Goal: Task Accomplishment & Management: Use online tool/utility

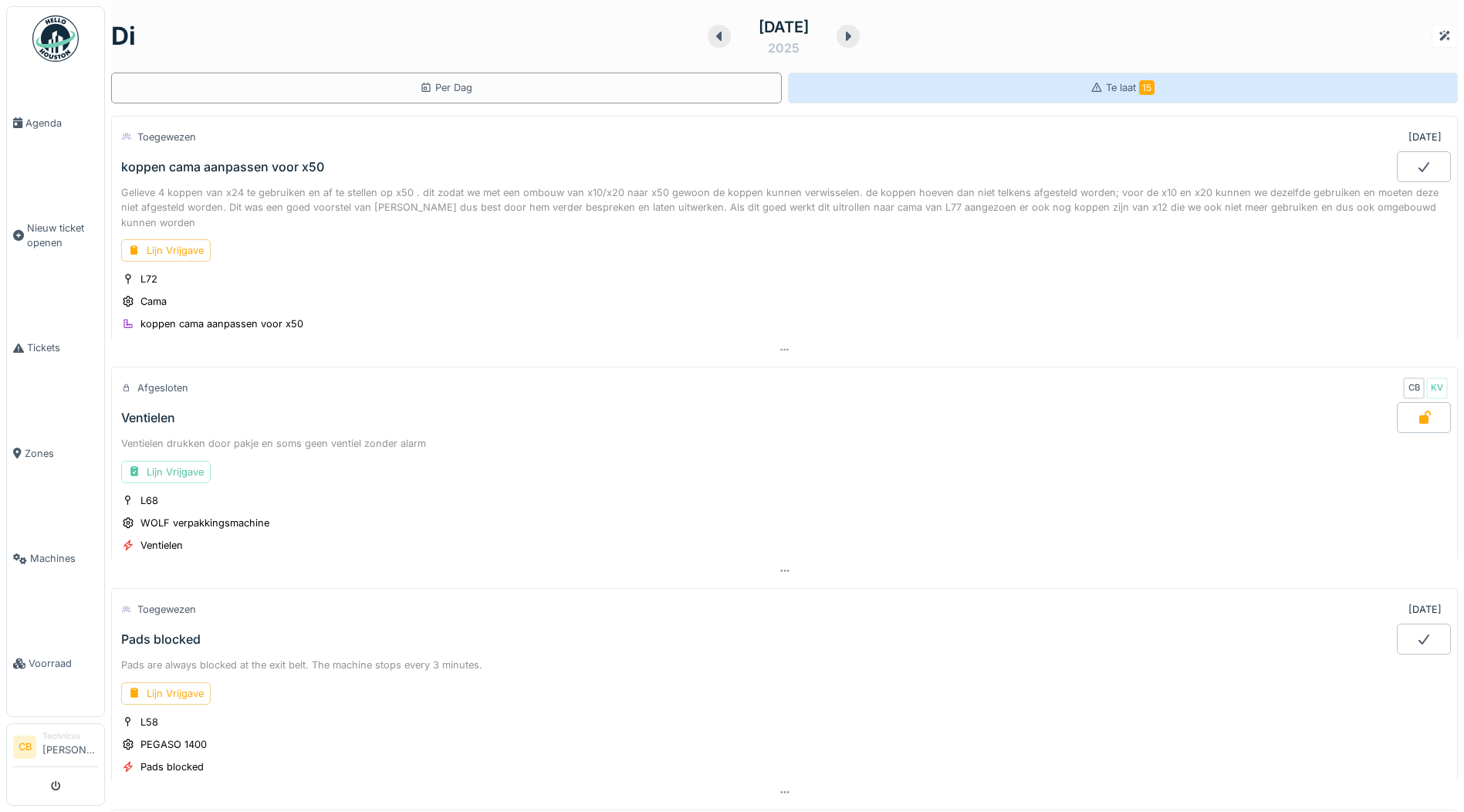
click at [1106, 84] on span "Te laat 15" at bounding box center [1131, 88] width 49 height 12
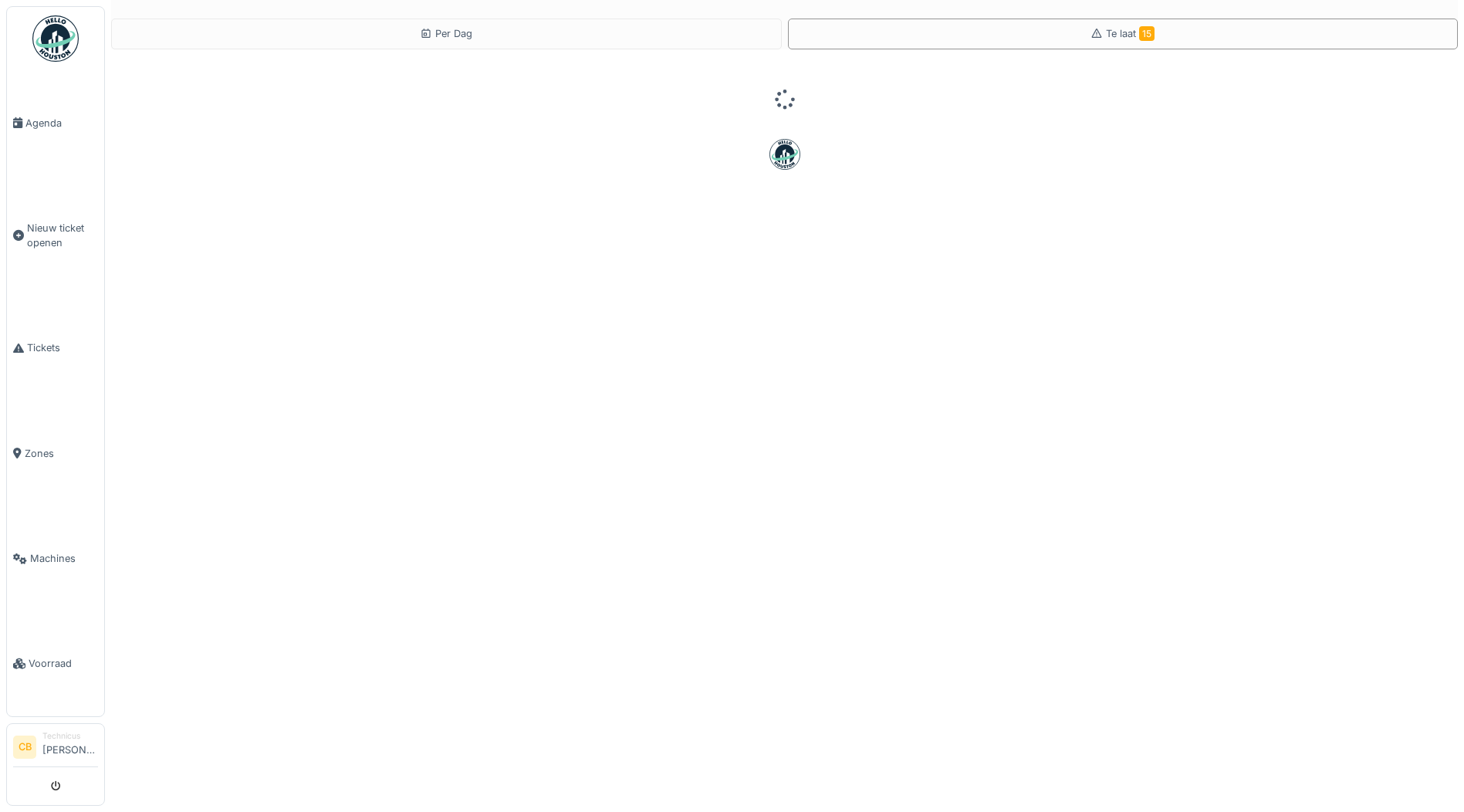
click at [59, 39] on img at bounding box center [55, 38] width 46 height 46
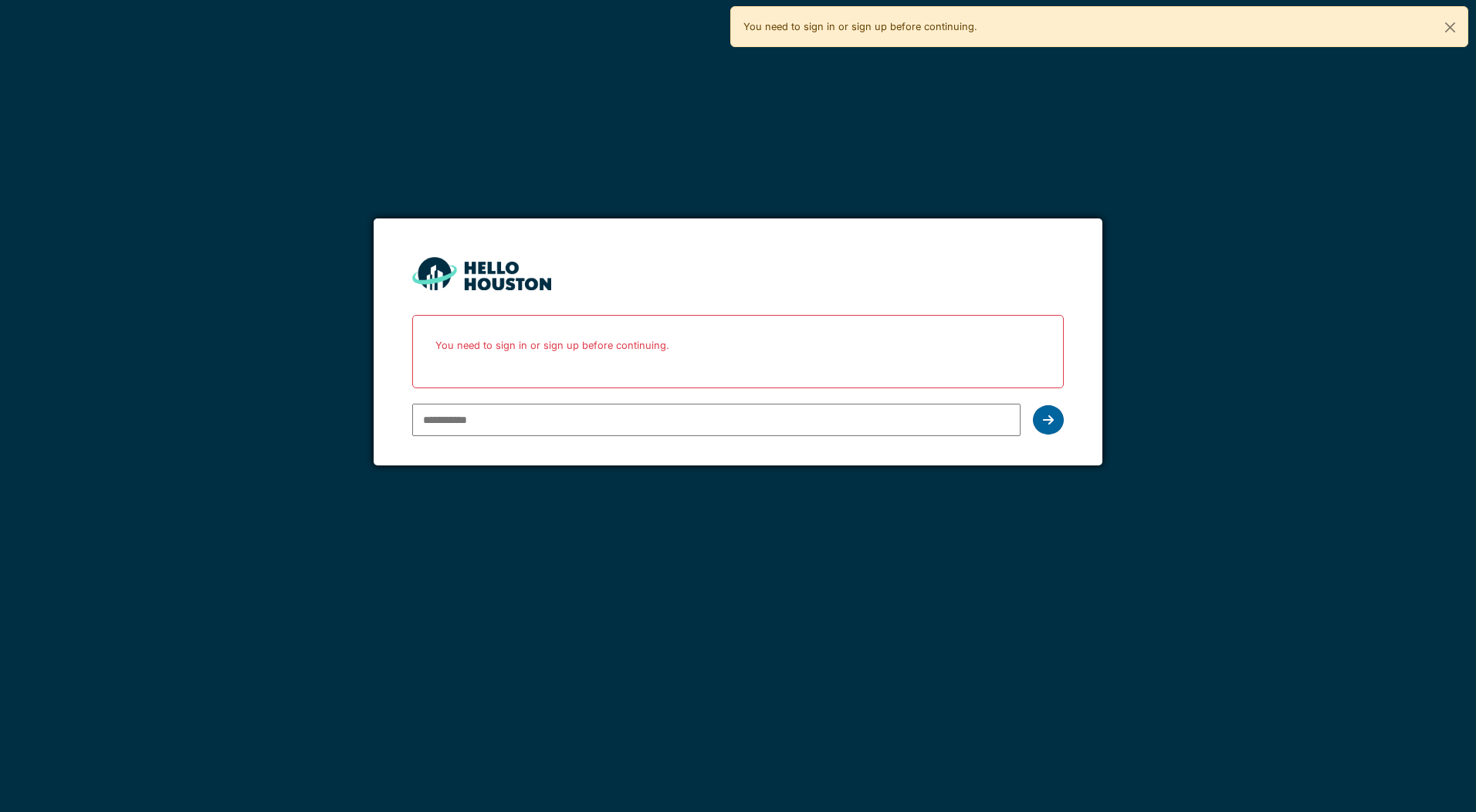
type input "**********"
click at [1045, 418] on icon at bounding box center [1048, 420] width 11 height 13
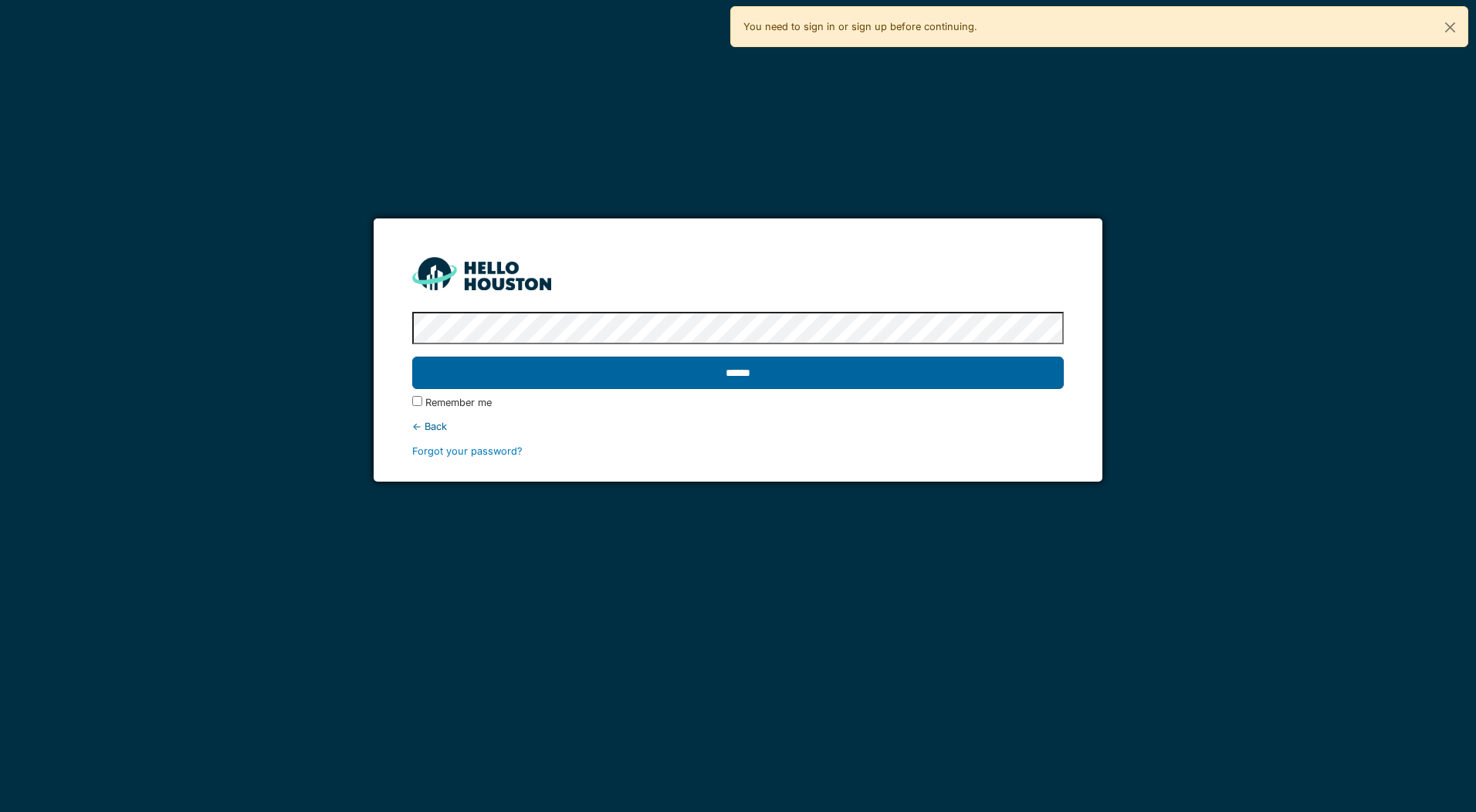
click at [724, 364] on input "******" at bounding box center [737, 372] width 651 height 32
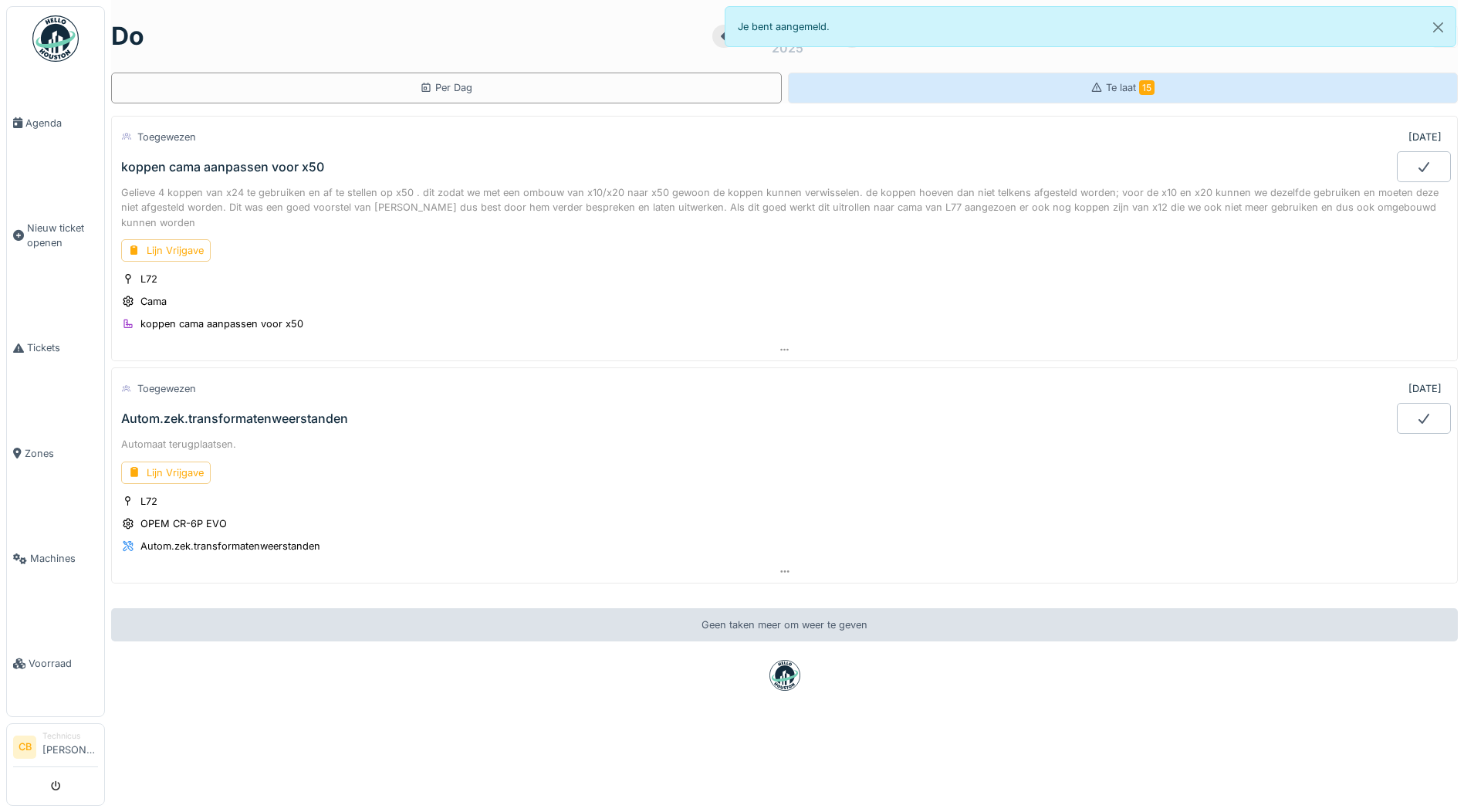
click at [1110, 83] on span "Te laat 15" at bounding box center [1131, 88] width 49 height 12
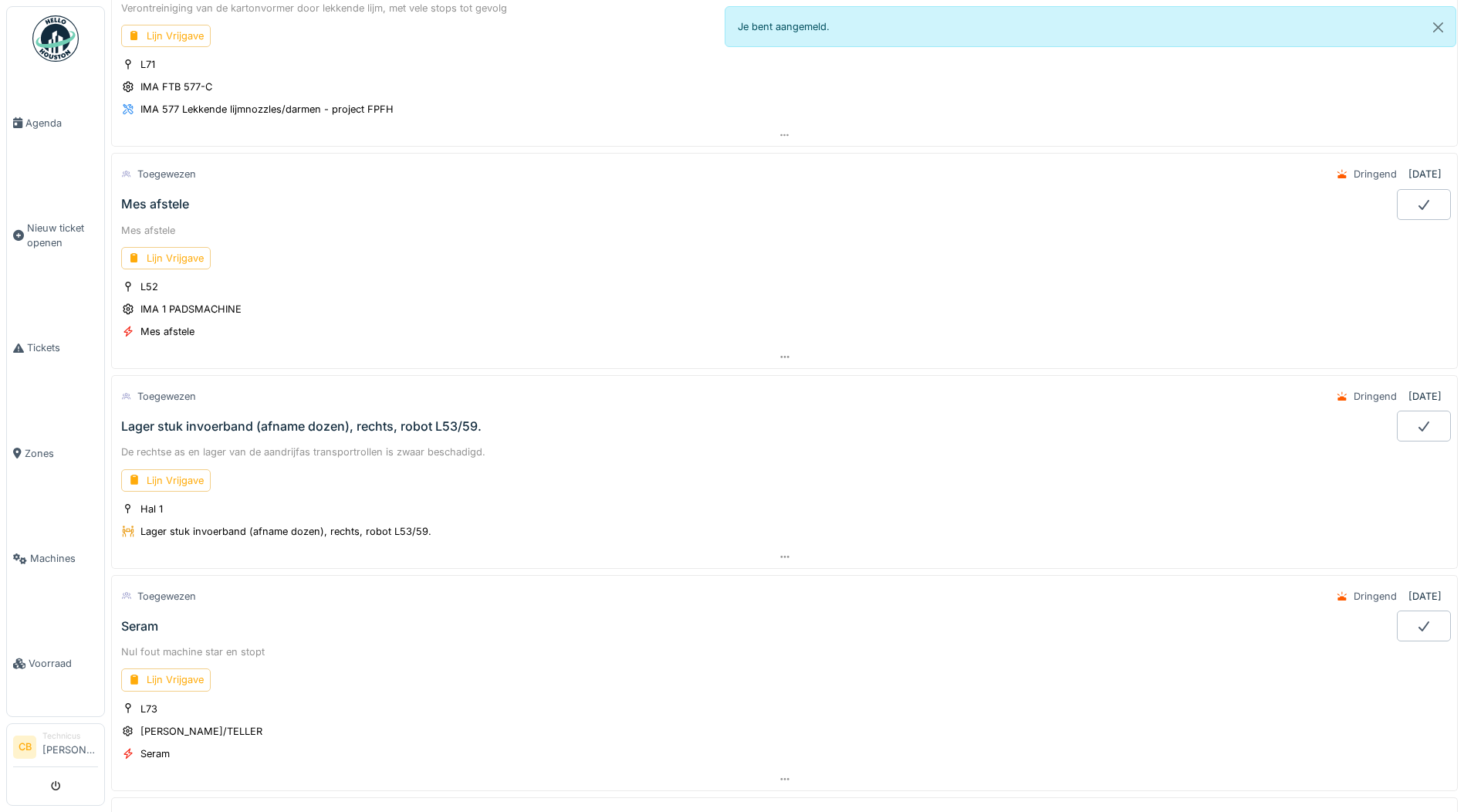
scroll to position [1312, 0]
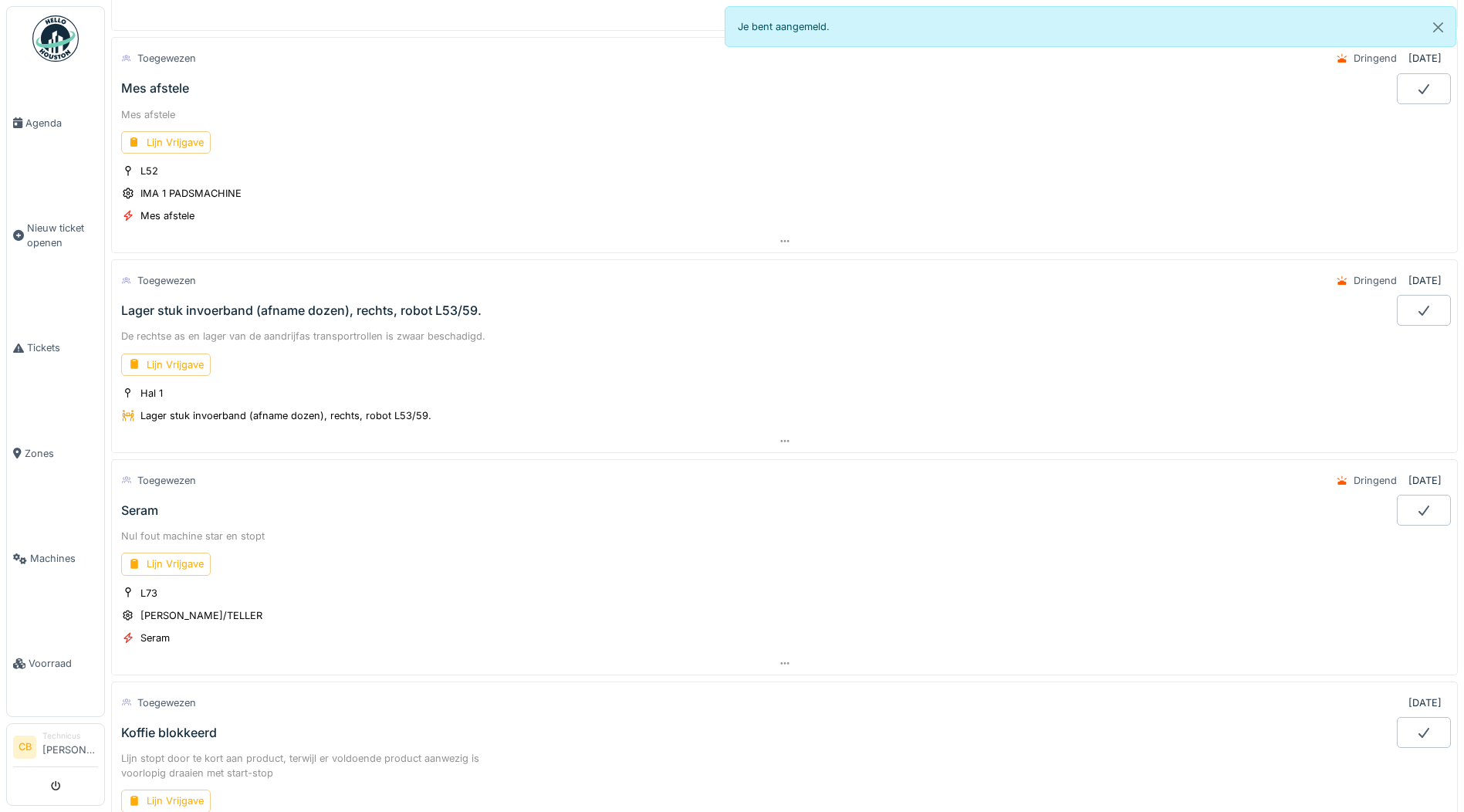
click at [250, 309] on div "Lager stuk invoerband (afname dozen), rechts, robot L53/59." at bounding box center [301, 310] width 361 height 14
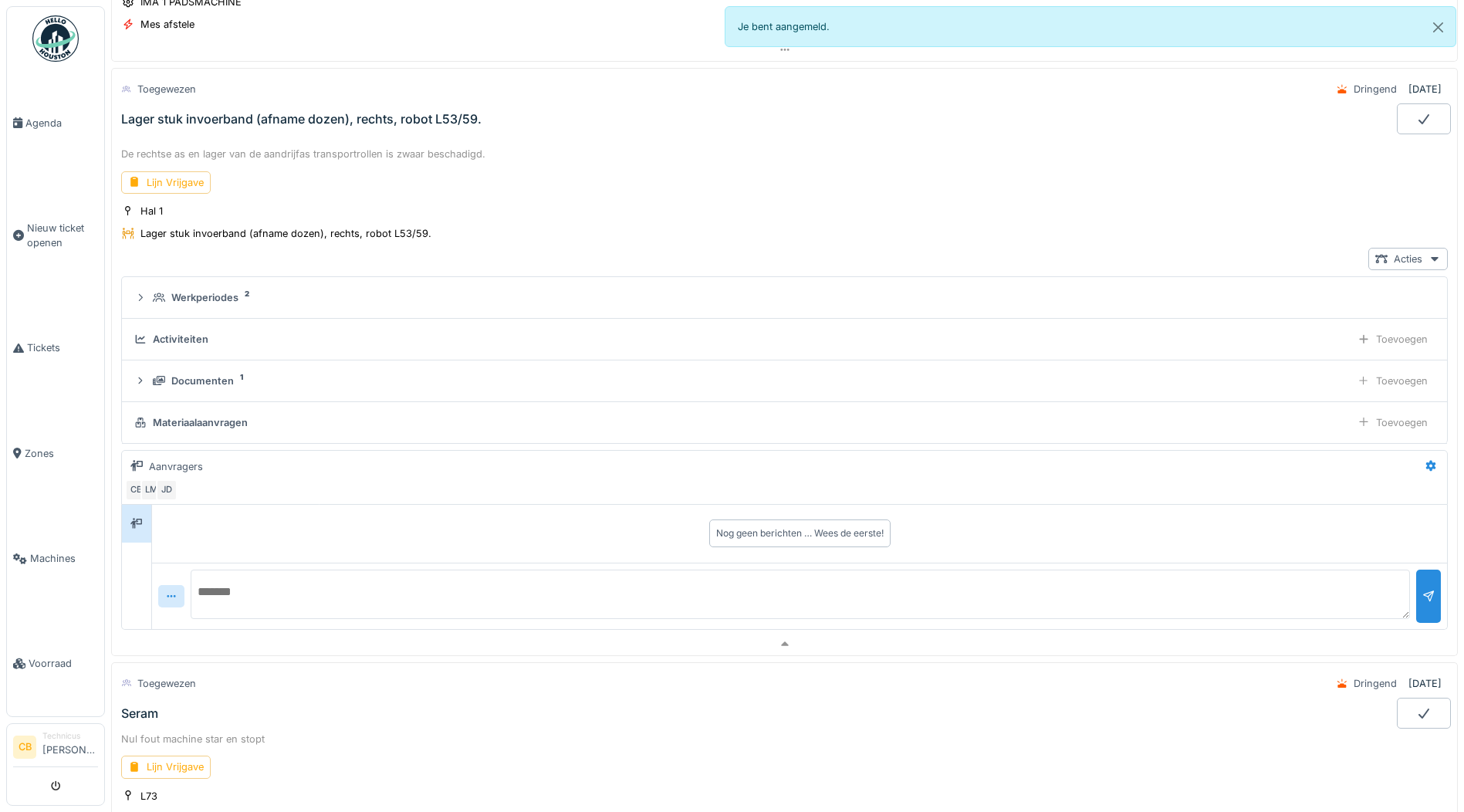
scroll to position [1509, 0]
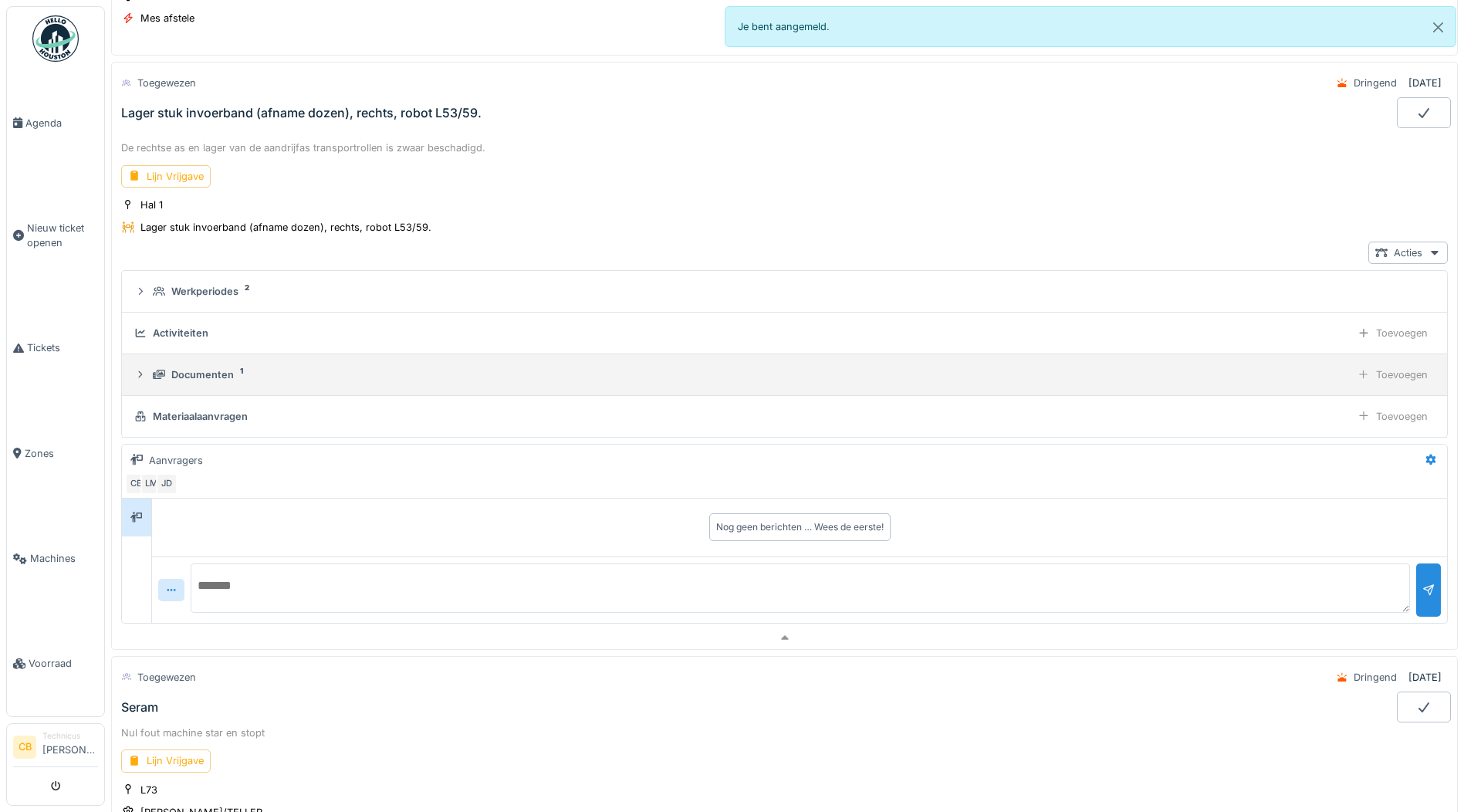
click at [236, 373] on div "Documenten 1" at bounding box center [748, 374] width 1191 height 14
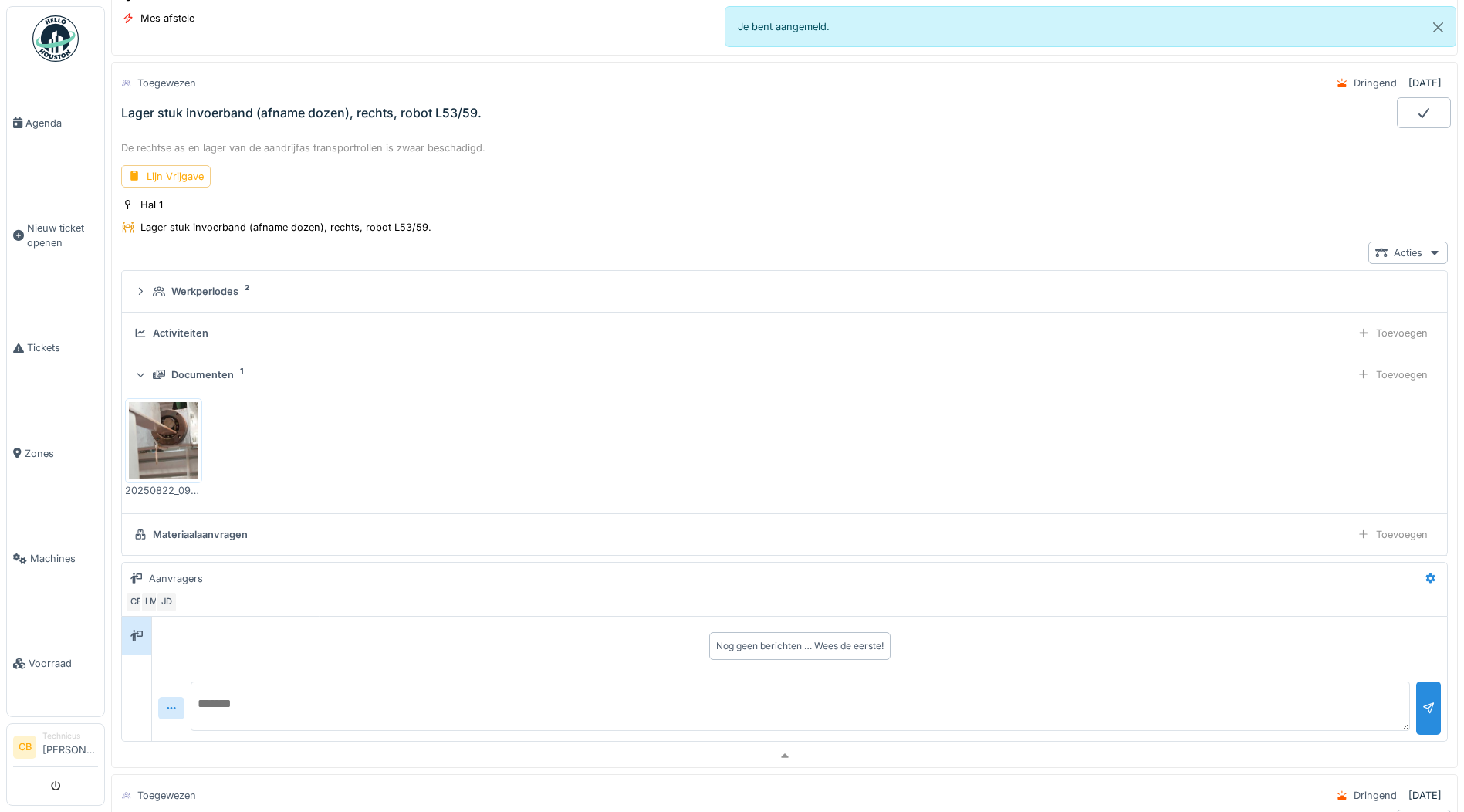
click at [183, 423] on img at bounding box center [164, 440] width 69 height 77
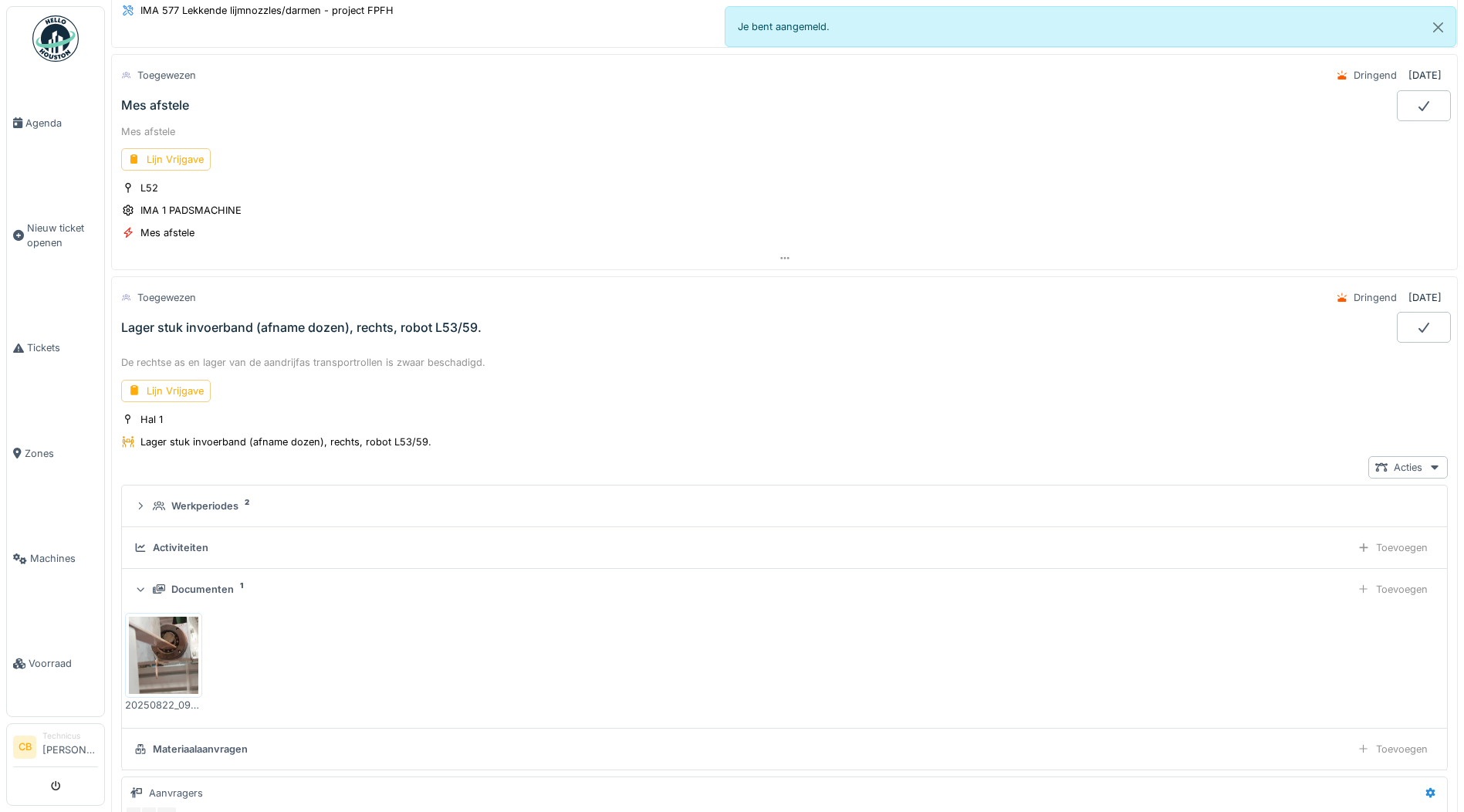
scroll to position [969, 0]
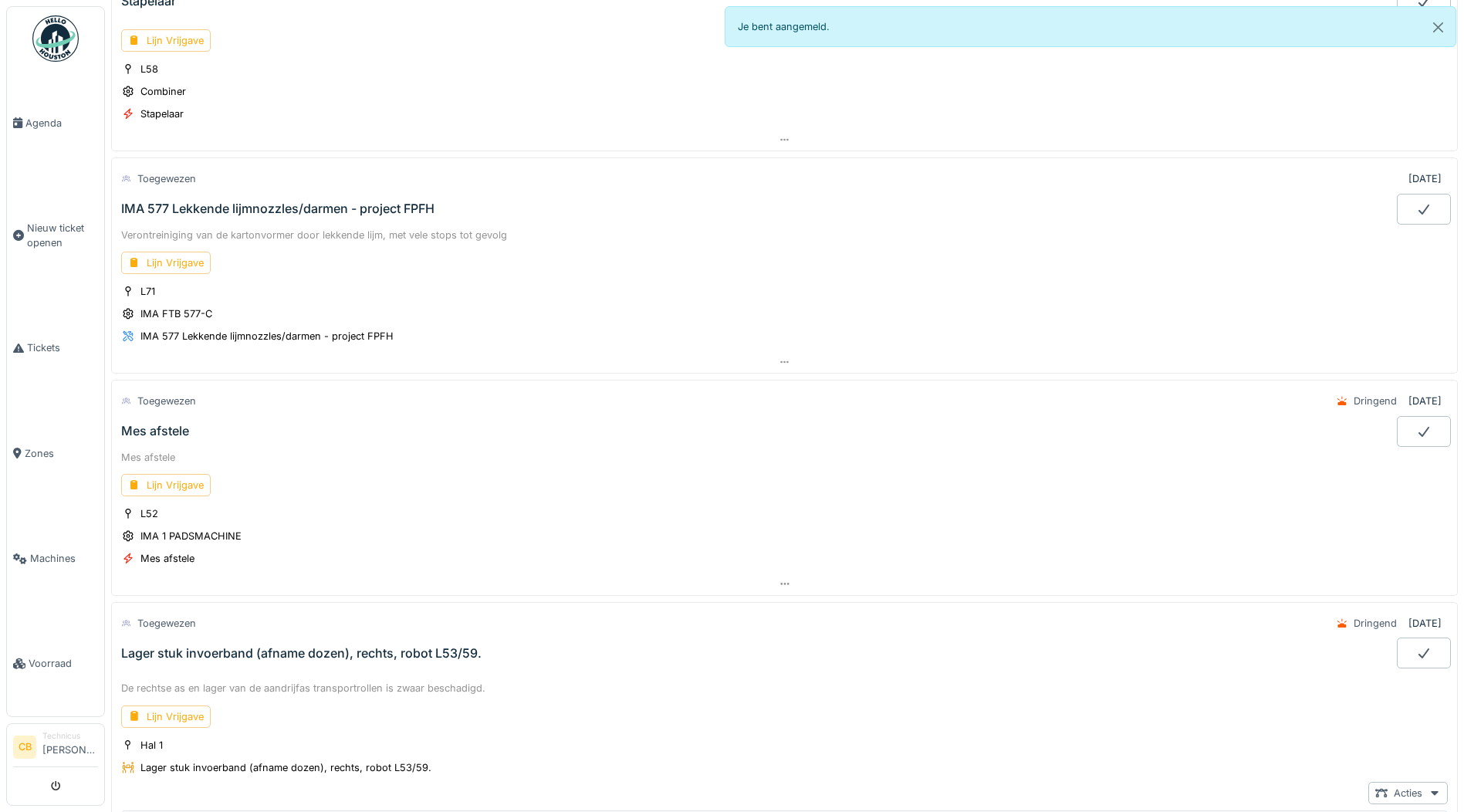
click at [55, 31] on img at bounding box center [55, 38] width 46 height 46
